Goal: Find specific page/section: Find specific page/section

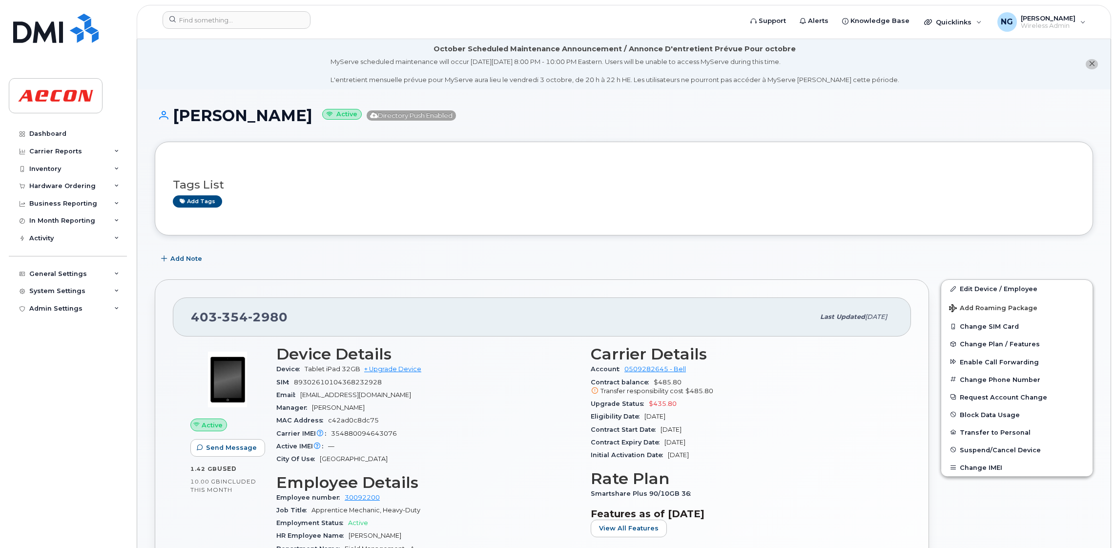
scroll to position [810, 0]
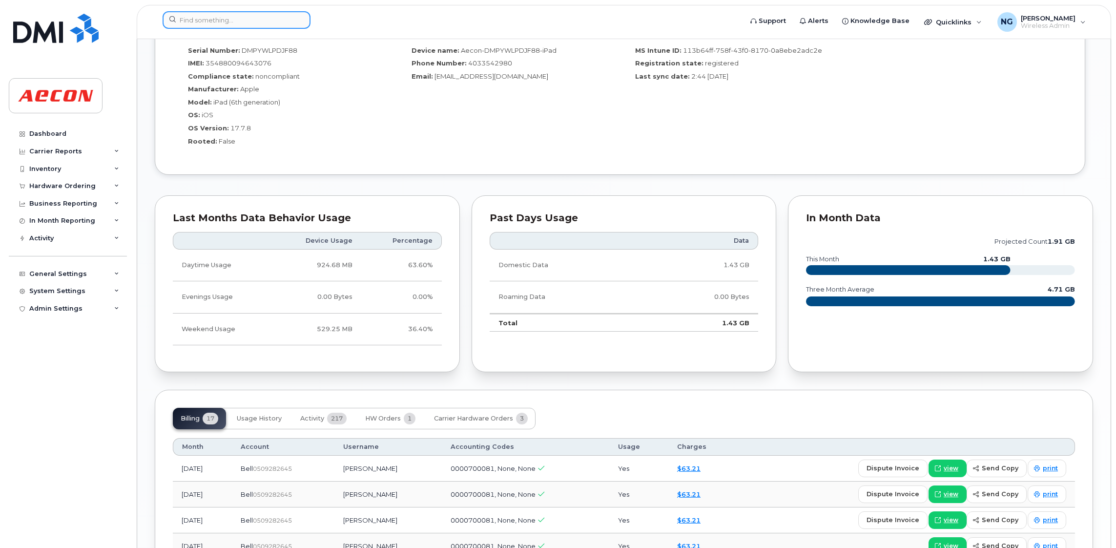
click at [224, 27] on input at bounding box center [237, 20] width 148 height 18
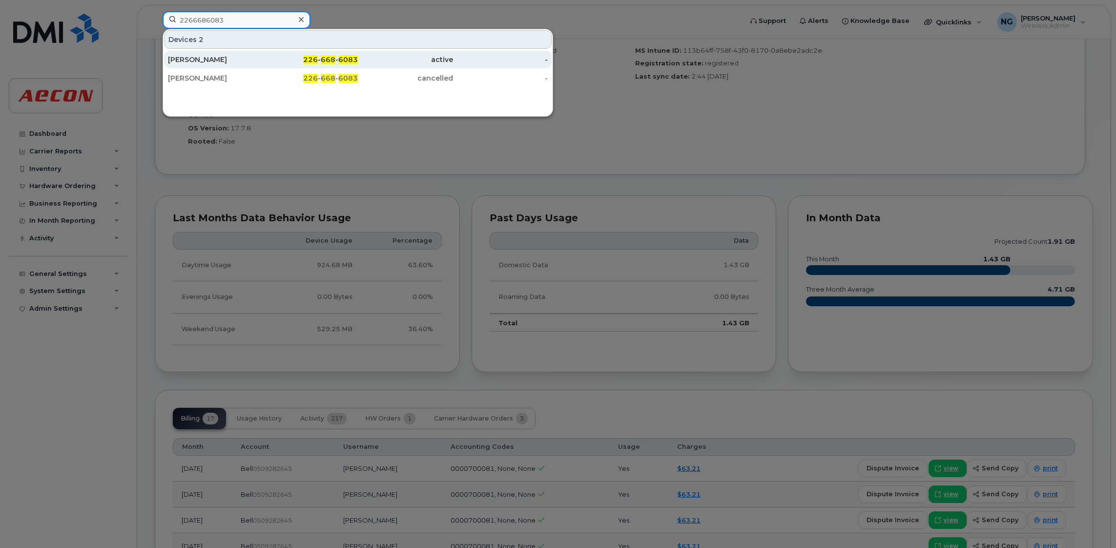
type input "2266686083"
click at [337, 61] on div "226 - 668 - 6083" at bounding box center [310, 60] width 95 height 10
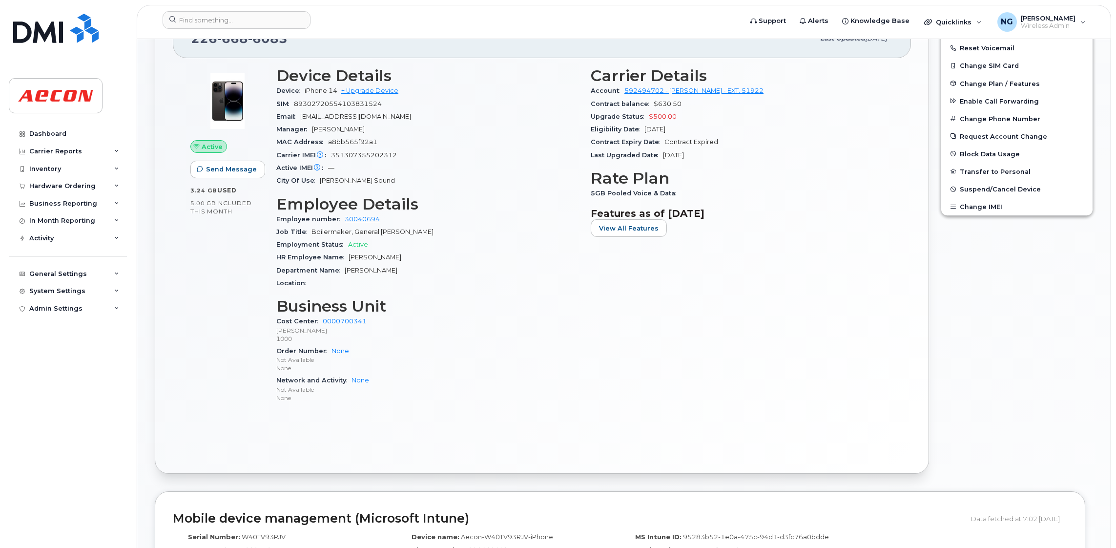
scroll to position [159, 0]
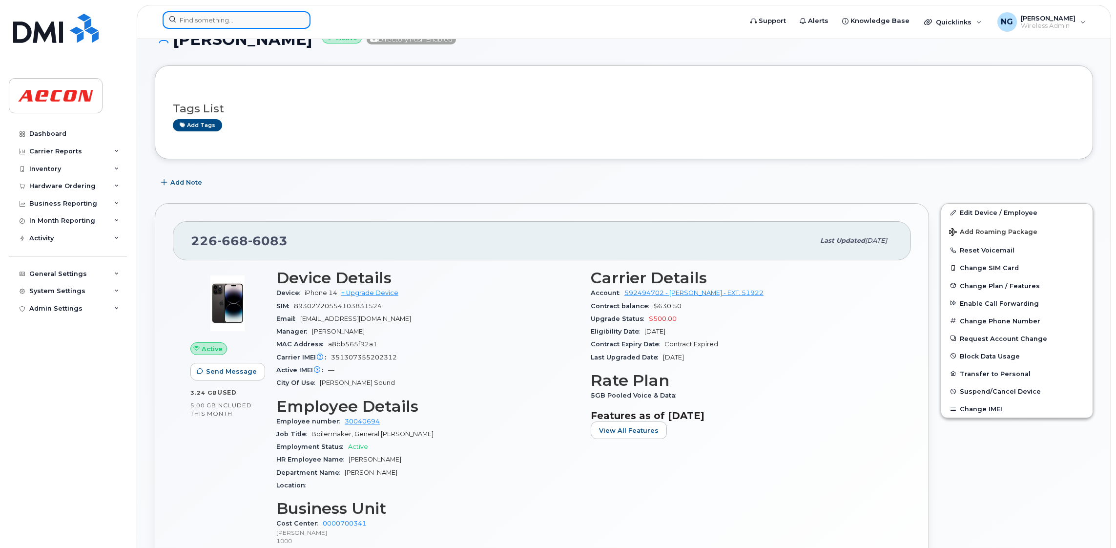
click at [250, 24] on input at bounding box center [237, 20] width 148 height 18
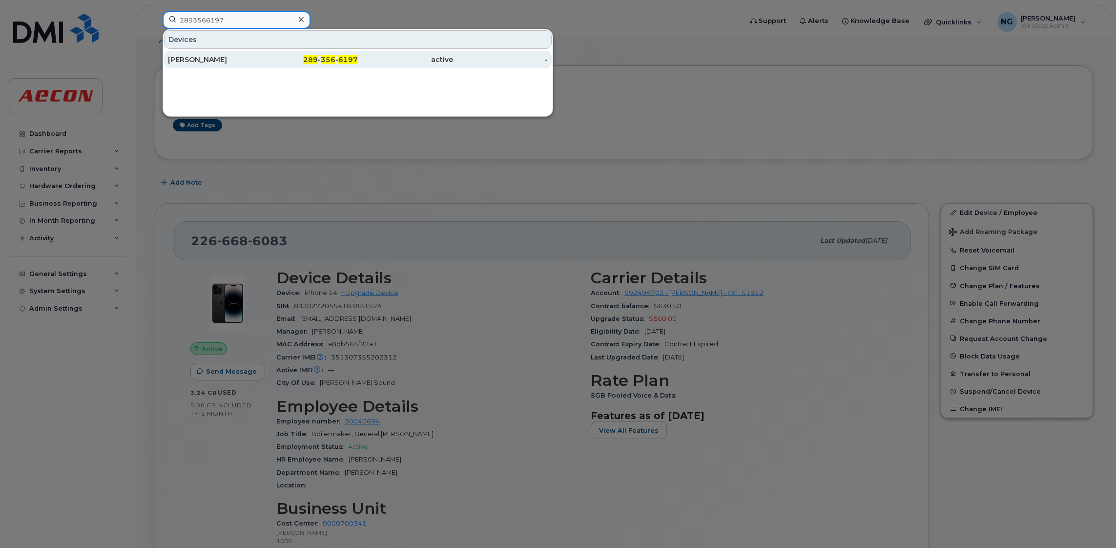
type input "2893566197"
click at [329, 59] on span "356" at bounding box center [328, 59] width 15 height 9
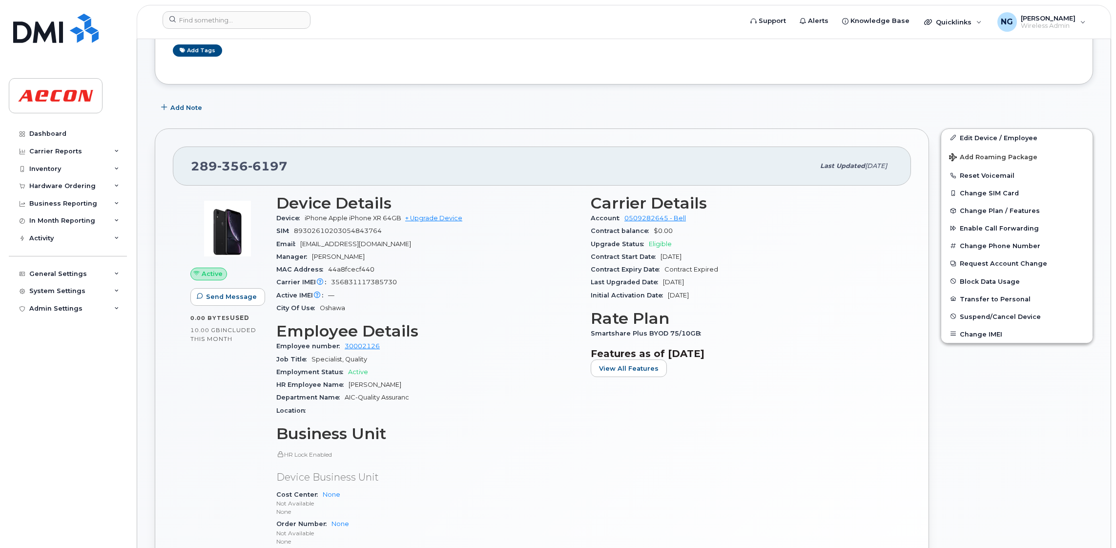
scroll to position [439, 0]
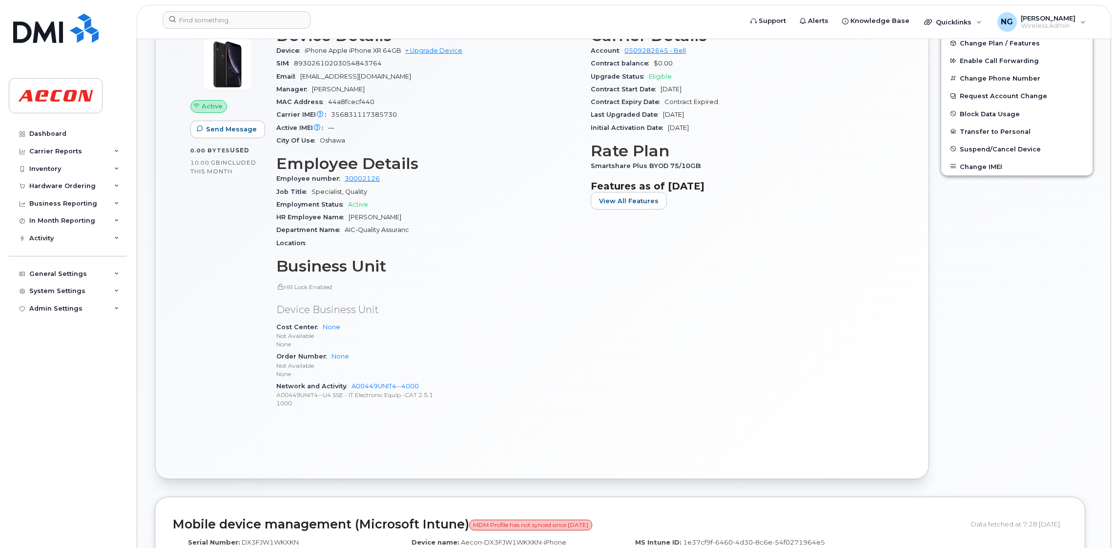
click at [479, 284] on p "HR Lock Enabled" at bounding box center [427, 287] width 303 height 8
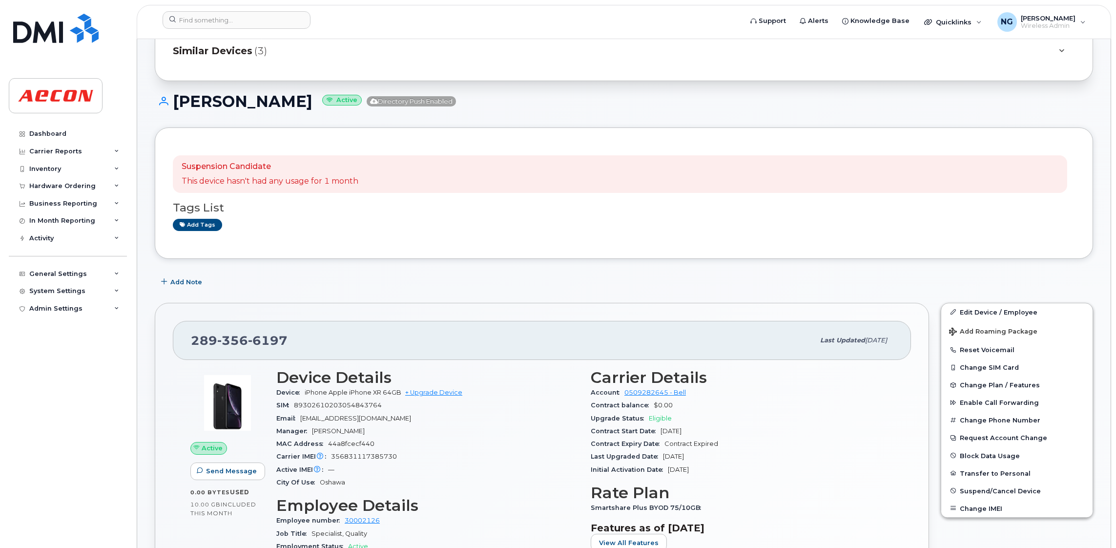
scroll to position [0, 0]
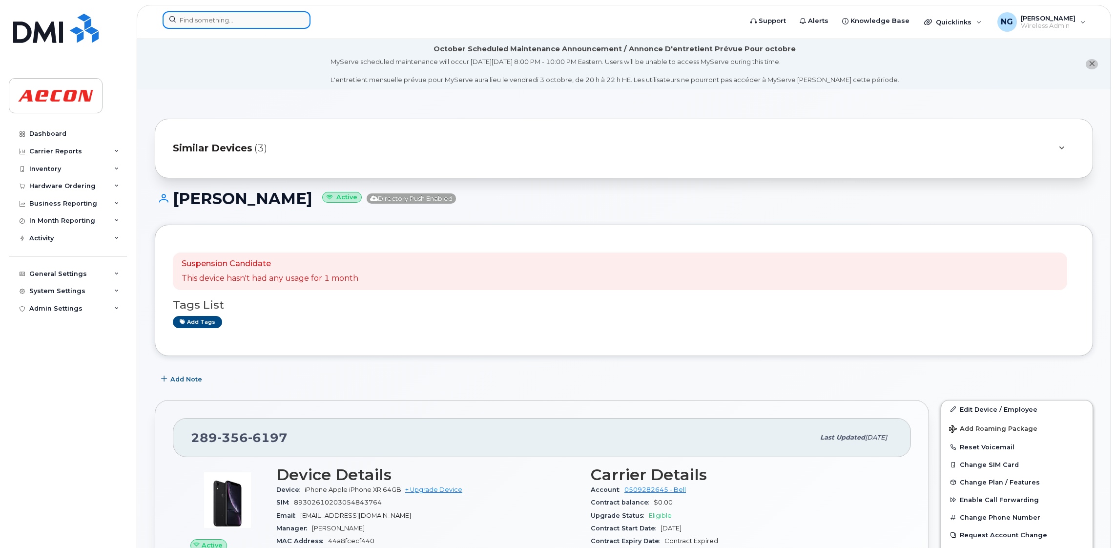
click at [224, 15] on input at bounding box center [237, 20] width 148 height 18
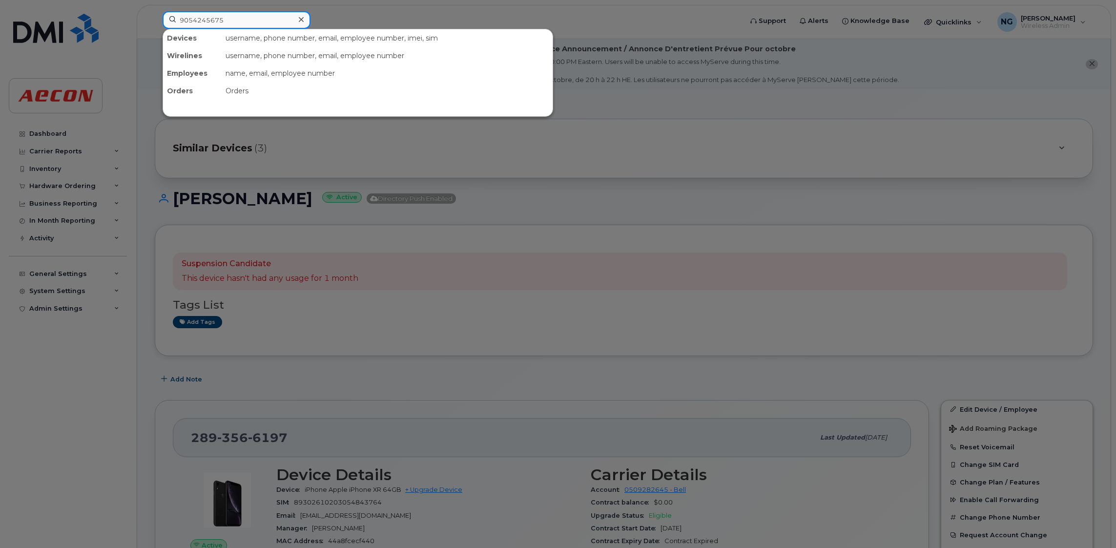
type input "9054245675"
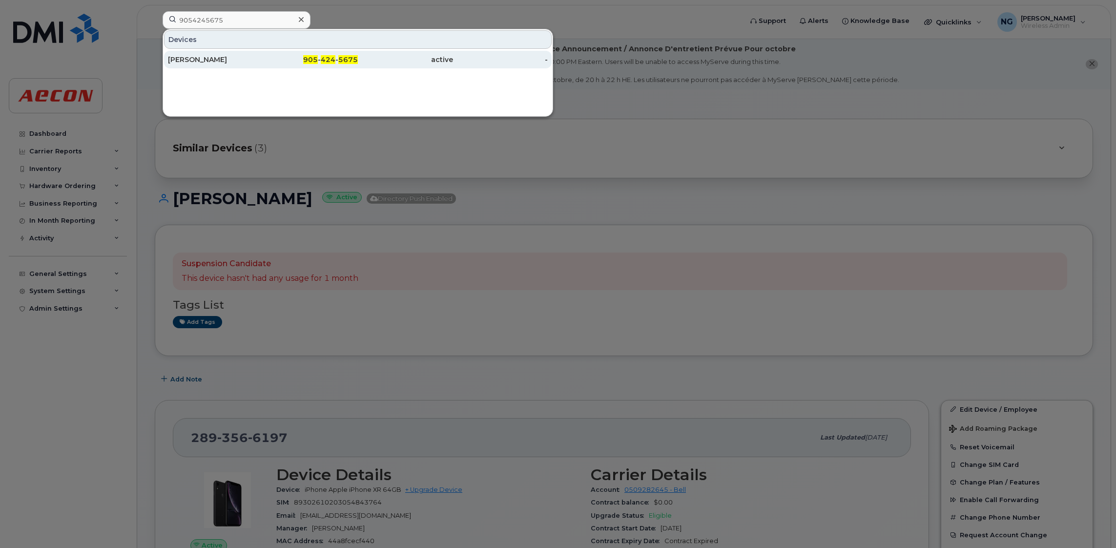
click at [336, 51] on div "905 - 424 - 5675" at bounding box center [310, 60] width 95 height 18
drag, startPoint x: 336, startPoint y: 51, endPoint x: 367, endPoint y: 69, distance: 35.5
click at [336, 51] on div "905 - 424 - 5675" at bounding box center [310, 60] width 95 height 18
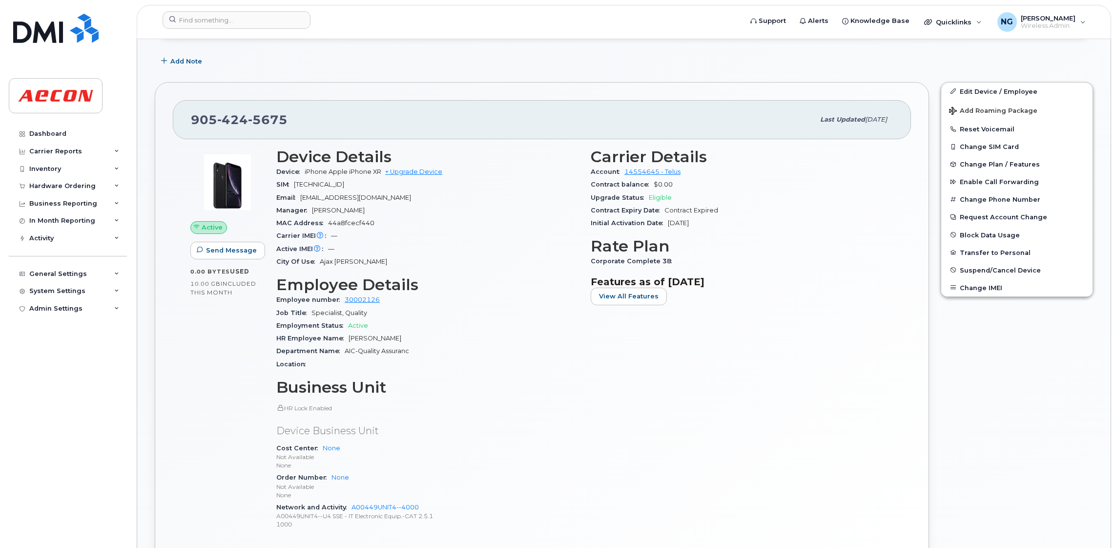
scroll to position [439, 0]
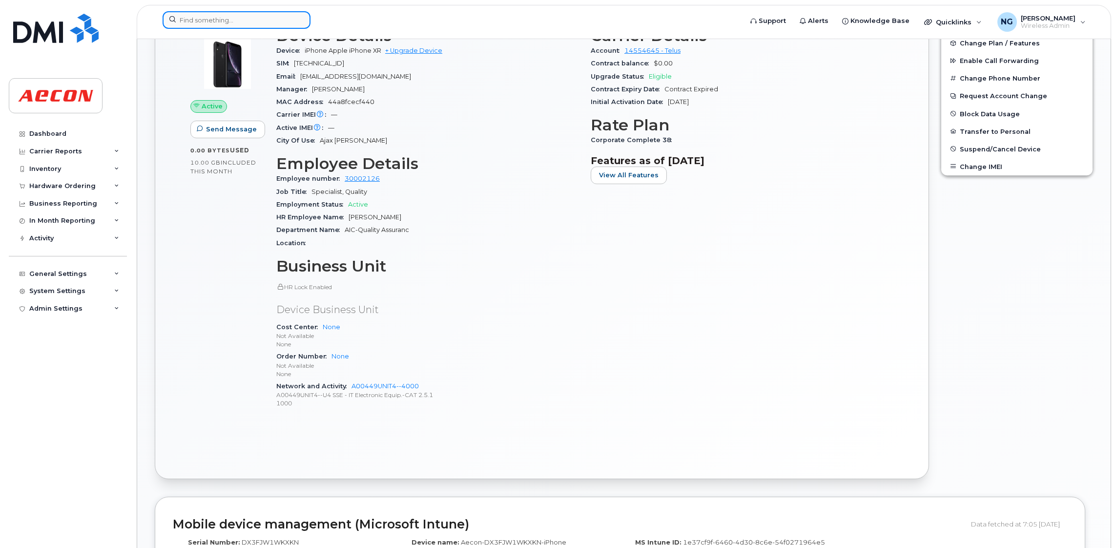
drag, startPoint x: 261, startPoint y: 25, endPoint x: 288, endPoint y: 27, distance: 26.4
click at [265, 23] on input at bounding box center [237, 20] width 148 height 18
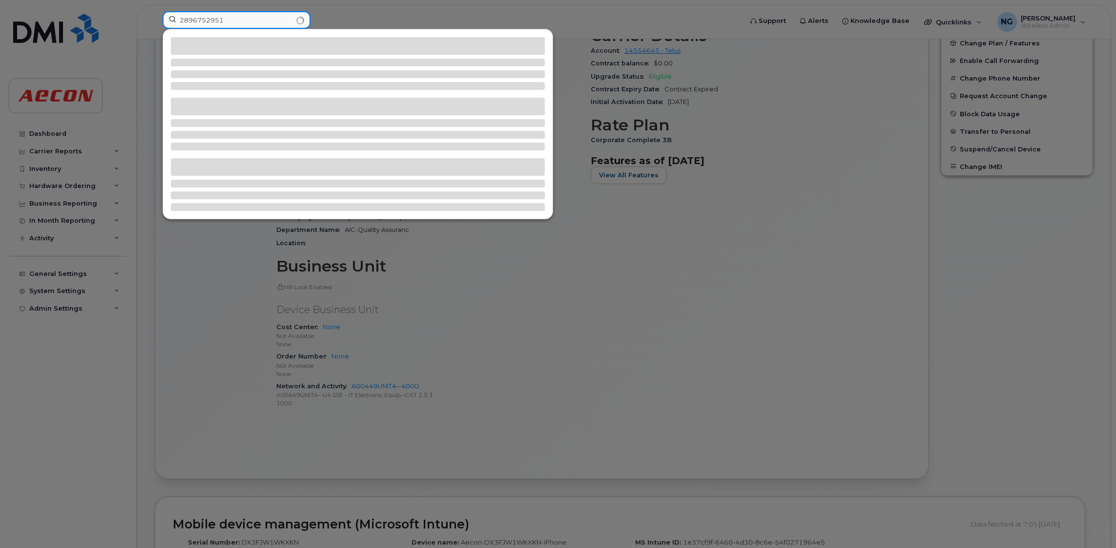
type input "2896752951"
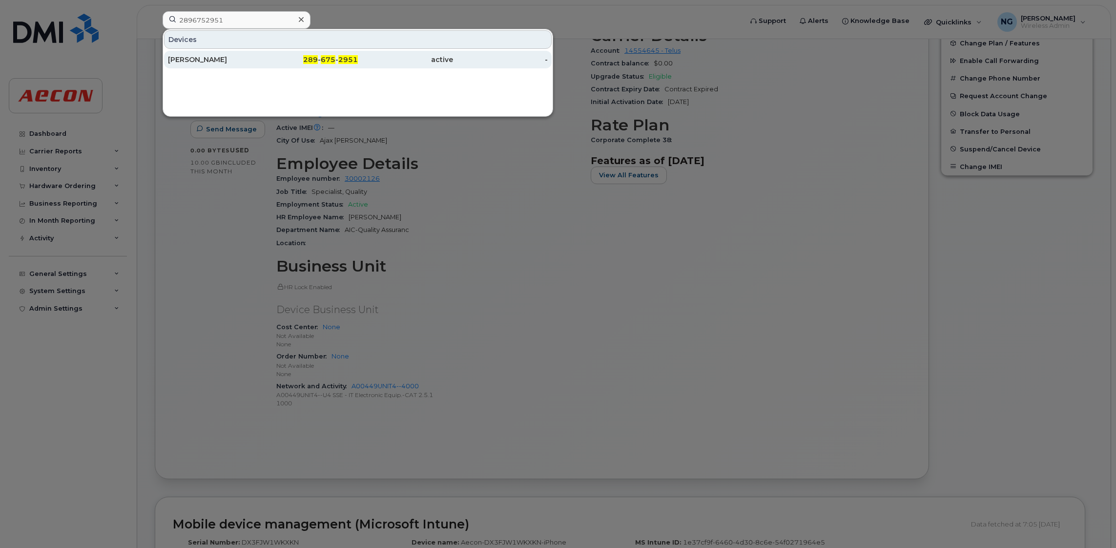
click at [329, 64] on div "289 - 675 - 2951" at bounding box center [310, 60] width 95 height 10
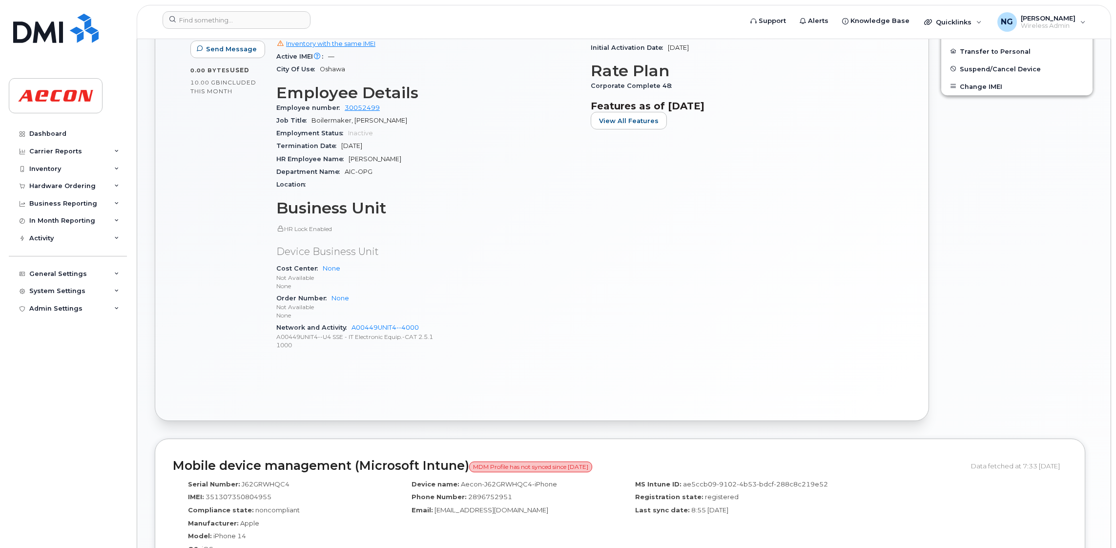
scroll to position [439, 0]
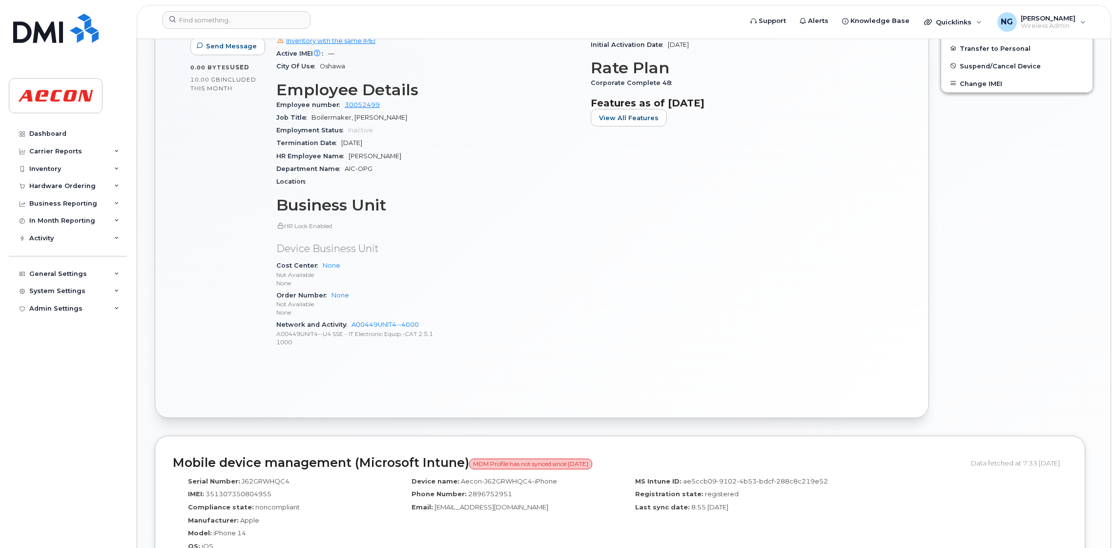
drag, startPoint x: 347, startPoint y: 157, endPoint x: 449, endPoint y: 158, distance: 102.0
click at [449, 158] on div "HR Employee Name [PERSON_NAME]" at bounding box center [427, 156] width 303 height 13
drag, startPoint x: 449, startPoint y: 158, endPoint x: 412, endPoint y: 153, distance: 37.8
copy span "[PERSON_NAME]"
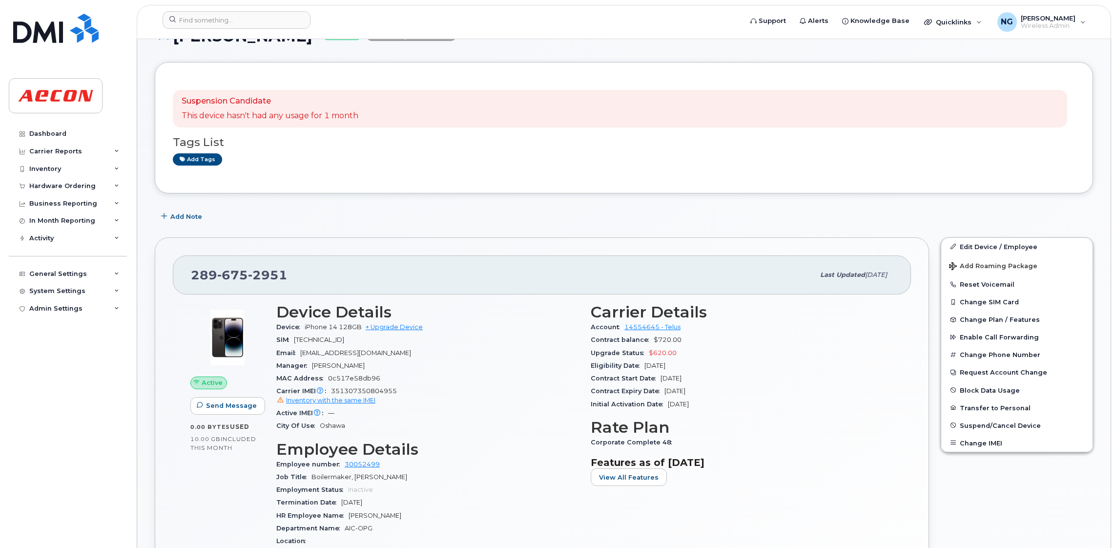
scroll to position [73, 0]
